Goal: Information Seeking & Learning: Learn about a topic

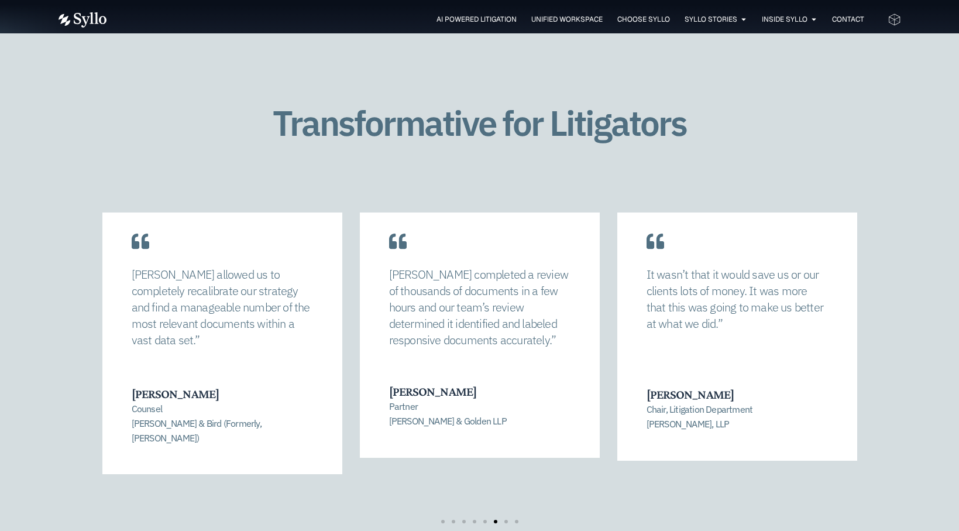
scroll to position [2388, 0]
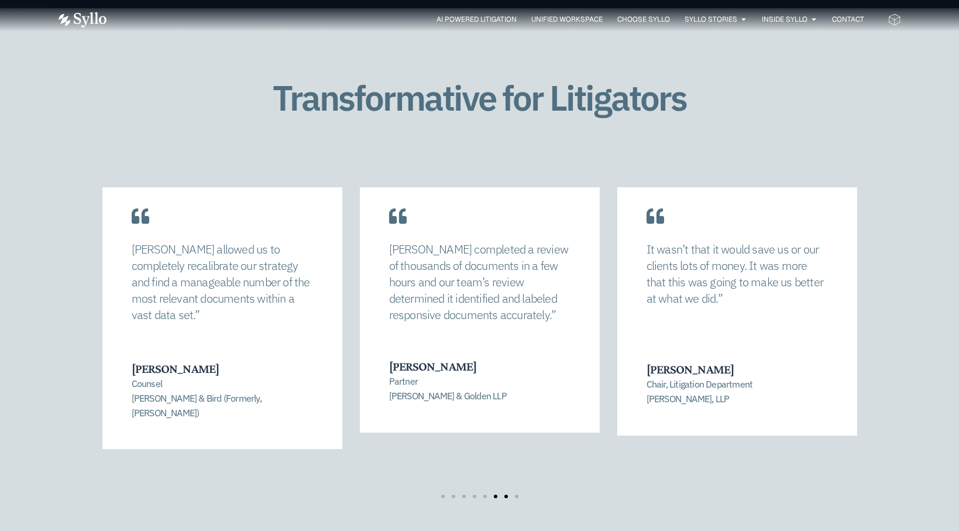
click at [507, 494] on span "Go to slide 7" at bounding box center [506, 496] width 4 height 4
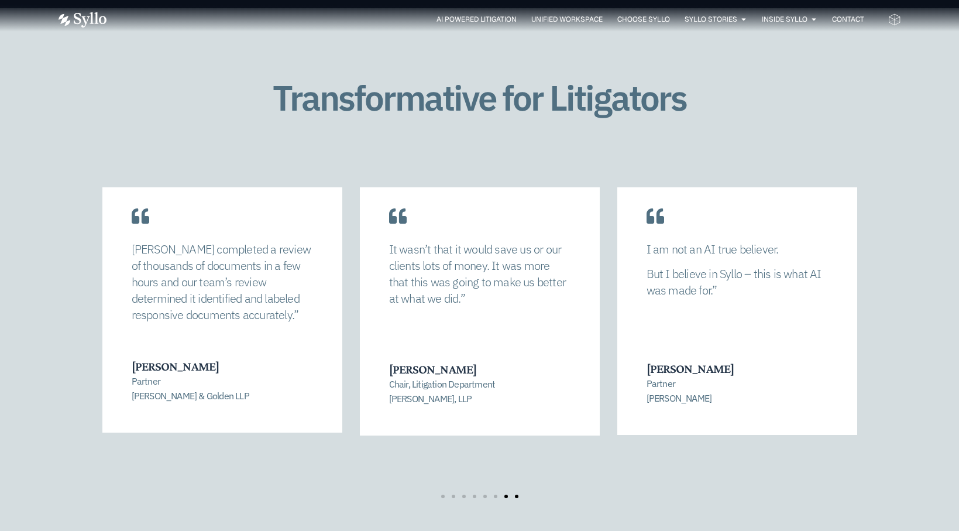
click at [516, 494] on span "Go to slide 8" at bounding box center [517, 496] width 4 height 4
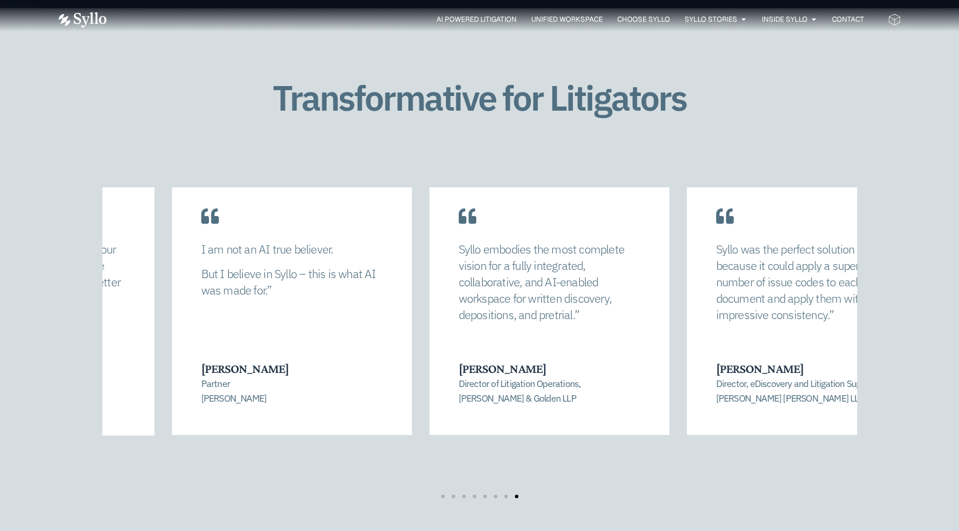
click at [308, 334] on div "I am not an AI true believer. But I believe in Syllo – this is what AI was made…" at bounding box center [292, 300] width 240 height 269
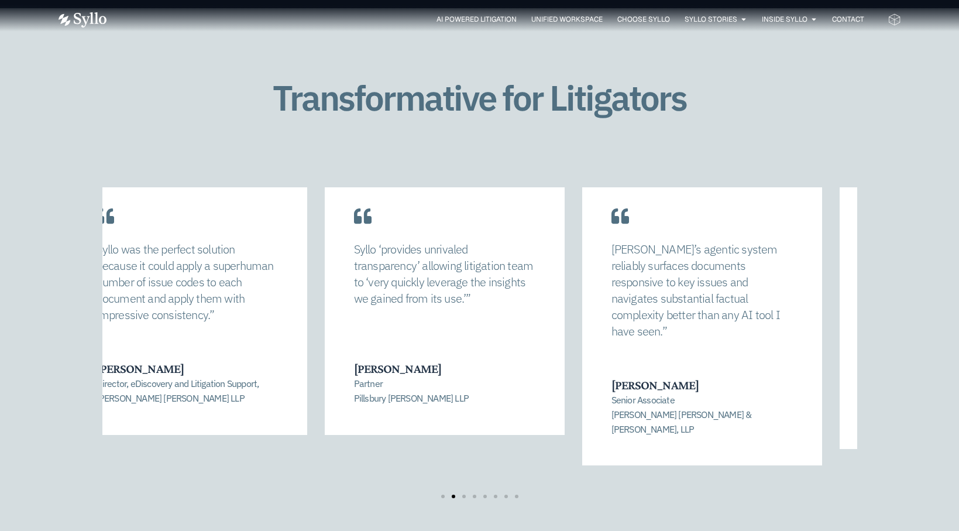
click at [221, 316] on div "Syllo was the perfect solution because it could apply a superhuman number of is…" at bounding box center [187, 286] width 181 height 90
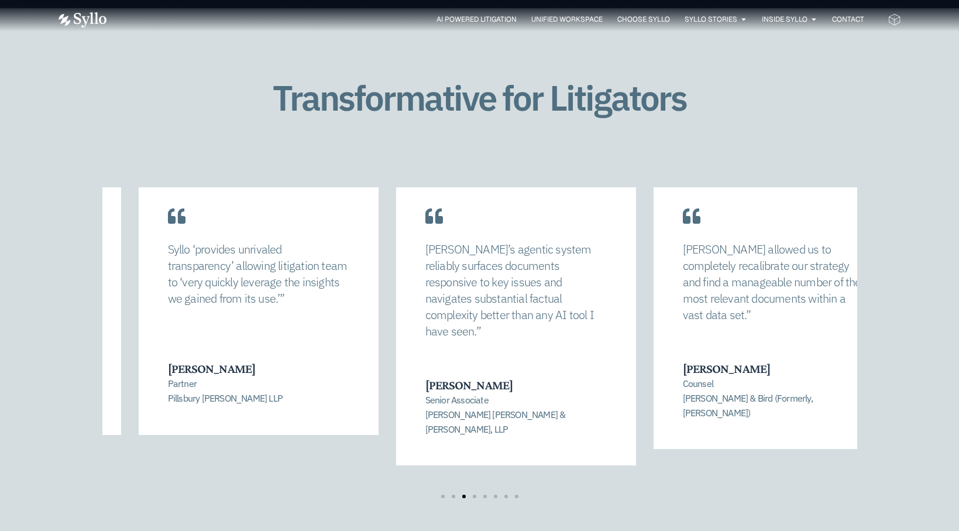
click at [216, 314] on div "Syllo ‘provides unrivaled transparency’ allowing litigation team to ‘very quick…" at bounding box center [259, 300] width 240 height 269
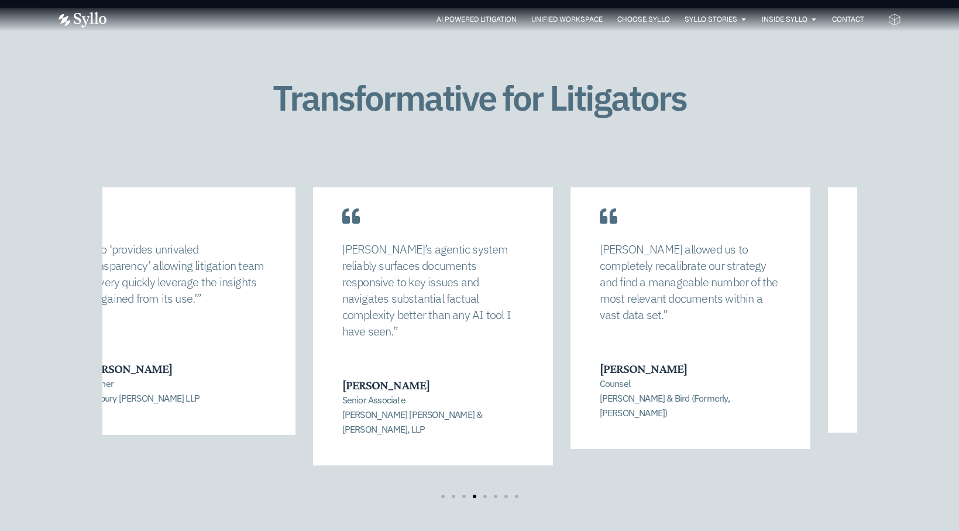
click at [313, 321] on div "Syllo’s agentic system reliably surfaces documents responsive to key issues and…" at bounding box center [433, 316] width 240 height 300
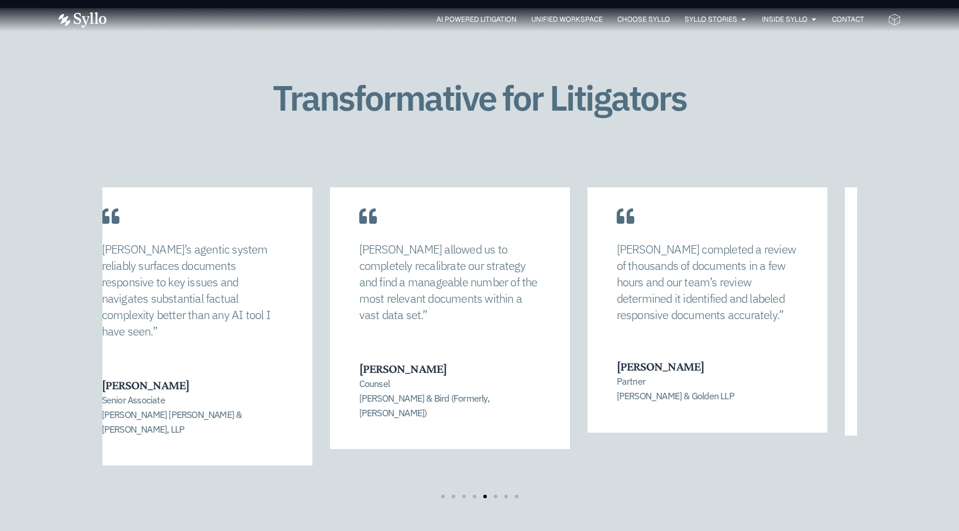
click at [359, 323] on div "Syllo allowed us to completely recalibrate our strategy and find a manageable n…" at bounding box center [449, 286] width 181 height 90
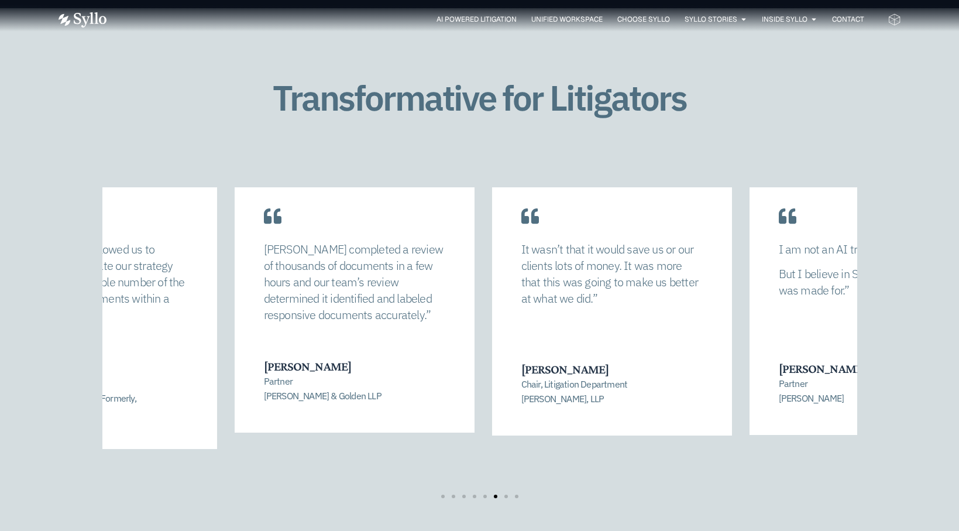
click at [327, 322] on div "Syllo completed a review of thousands of documents in a few hours and our team’…" at bounding box center [354, 286] width 181 height 90
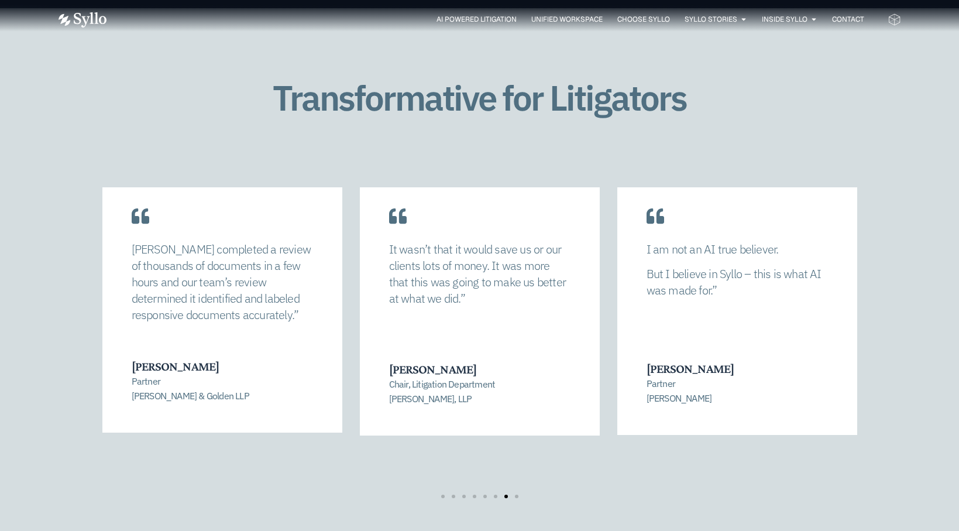
click at [360, 316] on div "It wasn’t that it would save us or our clients lots of money. It was more that …" at bounding box center [480, 301] width 240 height 270
click at [461, 16] on span "AI Powered Litigation" at bounding box center [476, 19] width 80 height 11
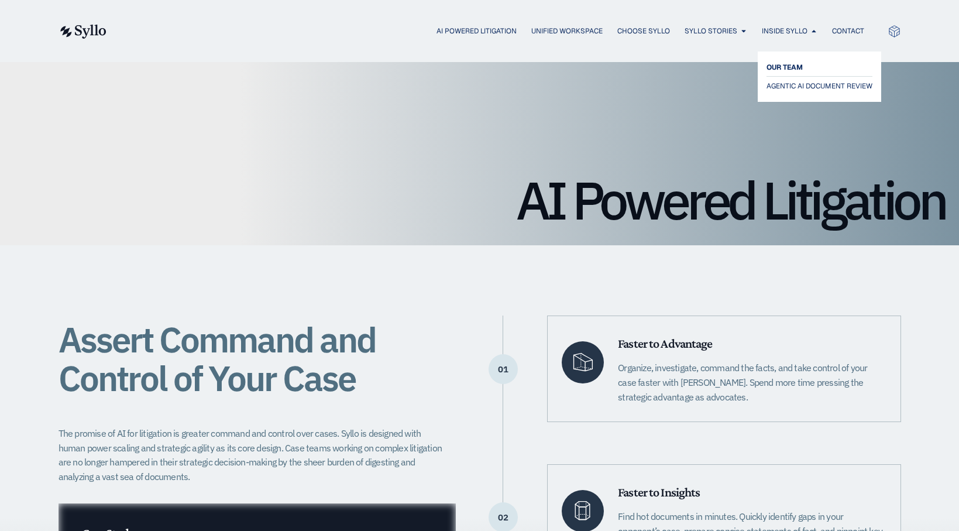
click at [791, 67] on span "OUR TEAM" at bounding box center [784, 67] width 36 height 14
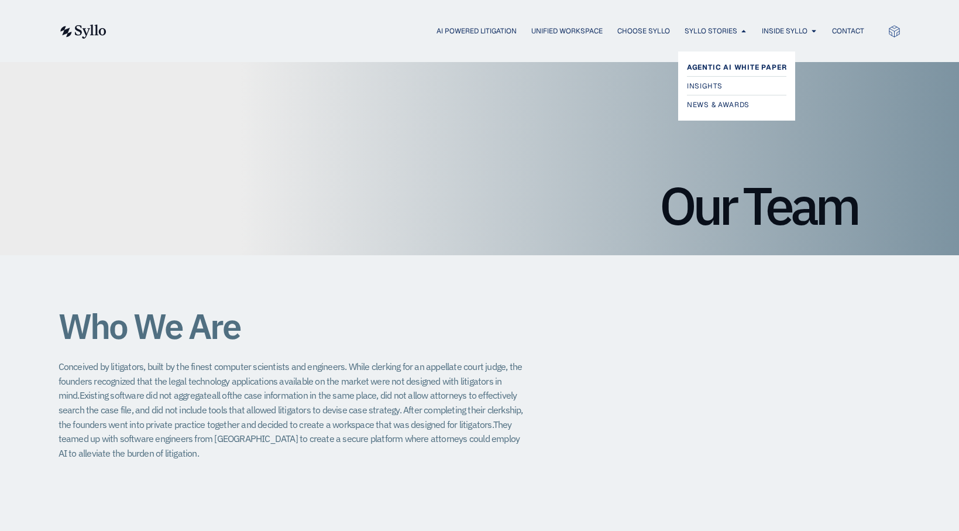
click at [728, 65] on span "Agentic AI White Paper" at bounding box center [737, 67] width 100 height 14
